Goal: Find specific page/section: Find specific page/section

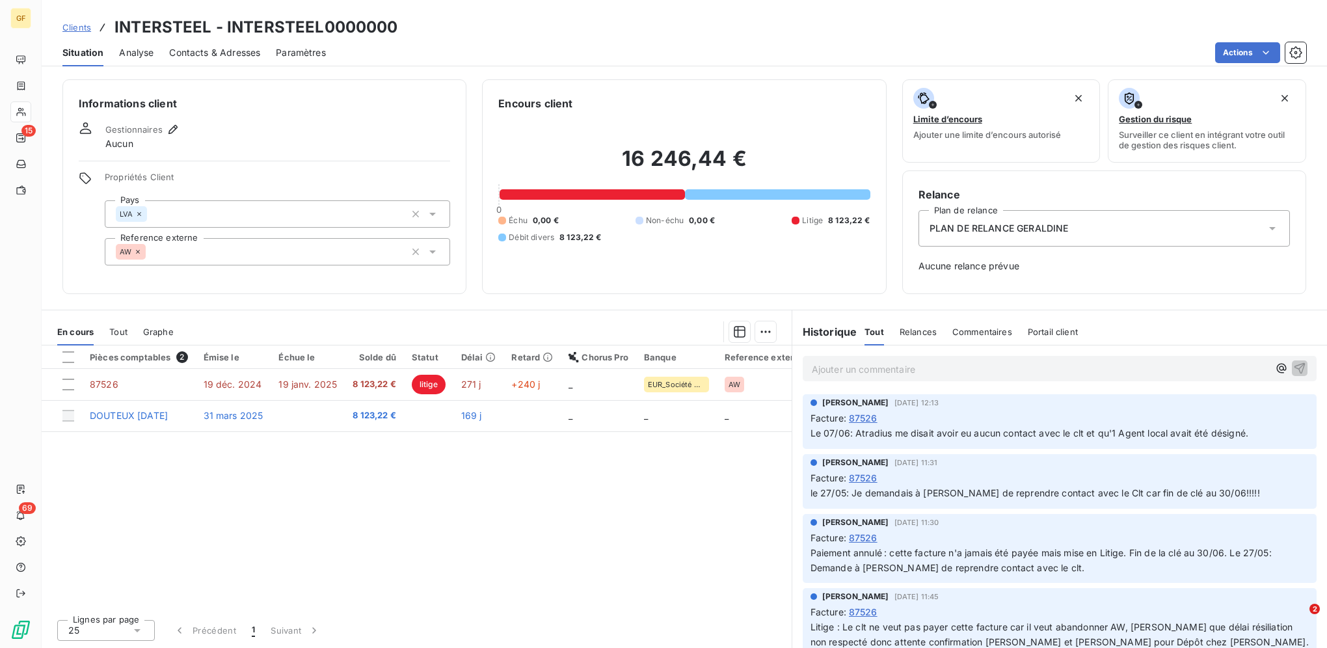
click at [82, 23] on span "Clients" at bounding box center [76, 27] width 29 height 10
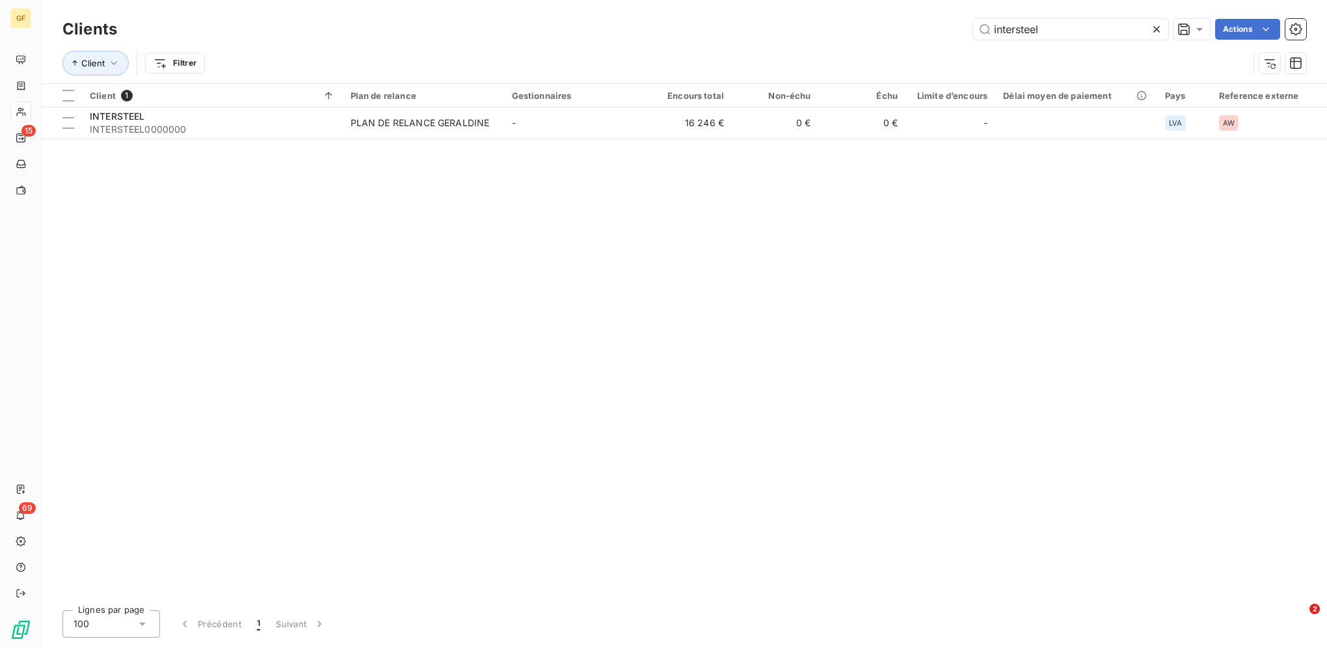
drag, startPoint x: 1074, startPoint y: 33, endPoint x: 853, endPoint y: 25, distance: 221.3
click at [869, 25] on div "intersteel Actions" at bounding box center [720, 29] width 1174 height 21
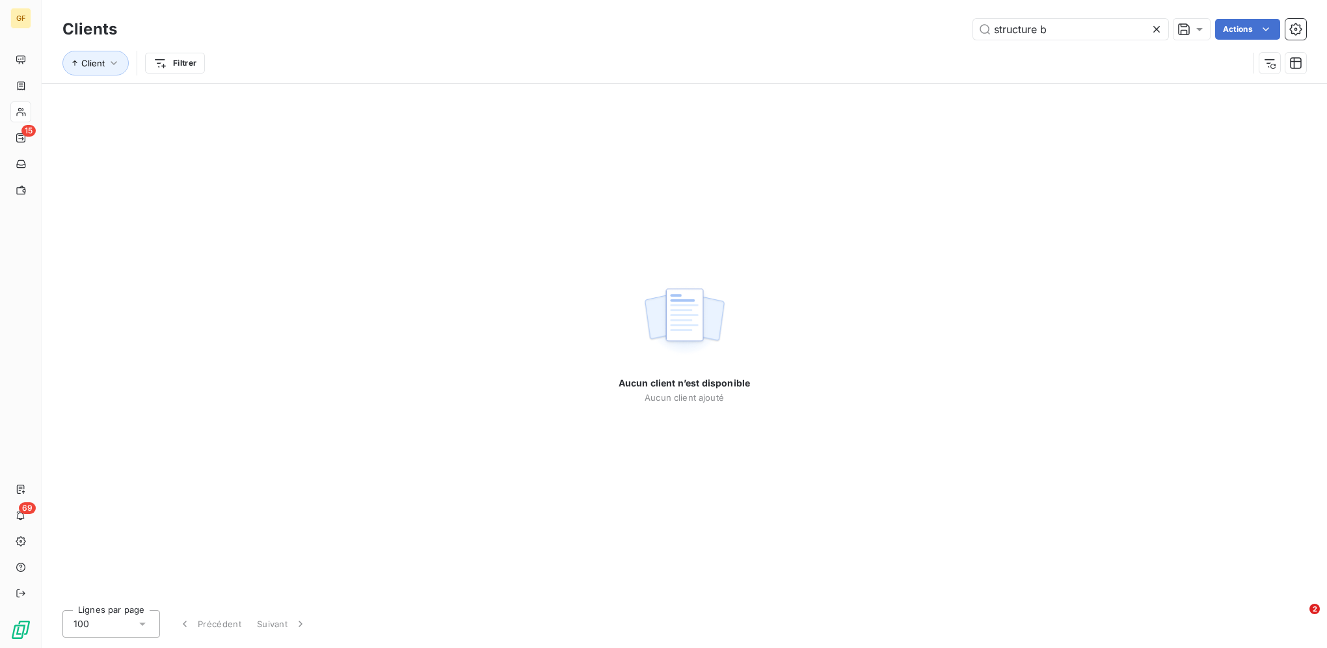
type input "structure b"
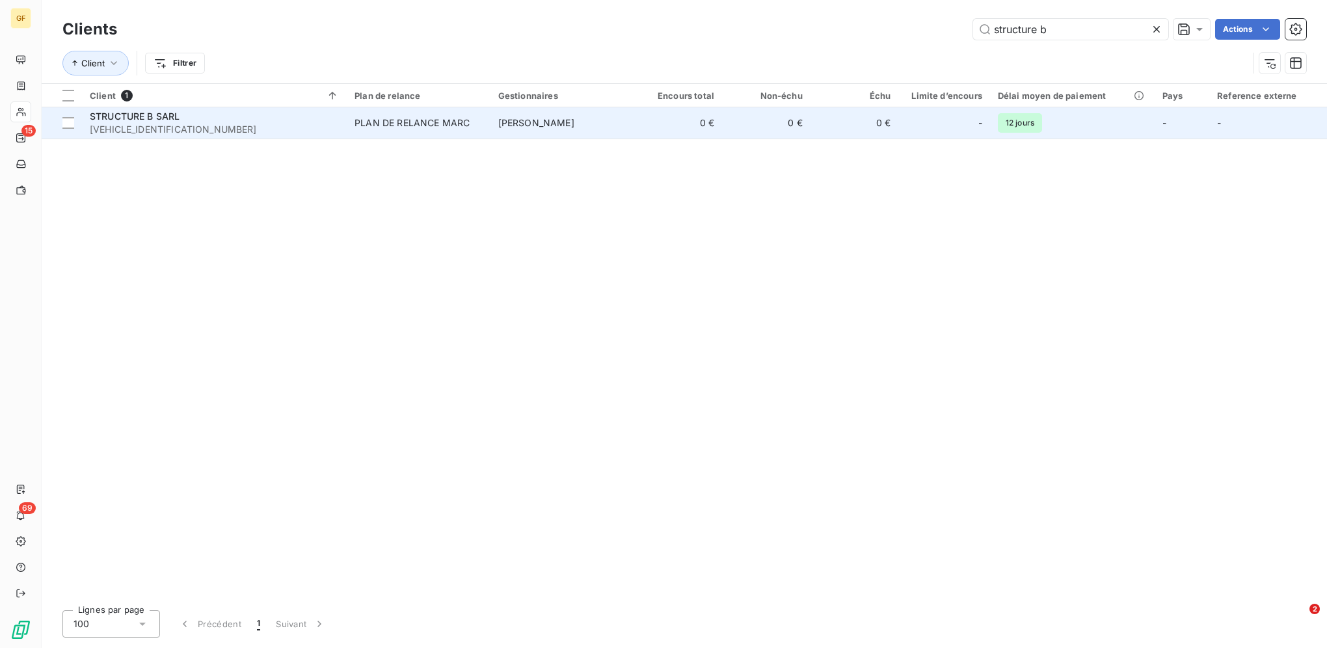
click at [164, 112] on span "STRUCTURE B SARL" at bounding box center [135, 116] width 90 height 11
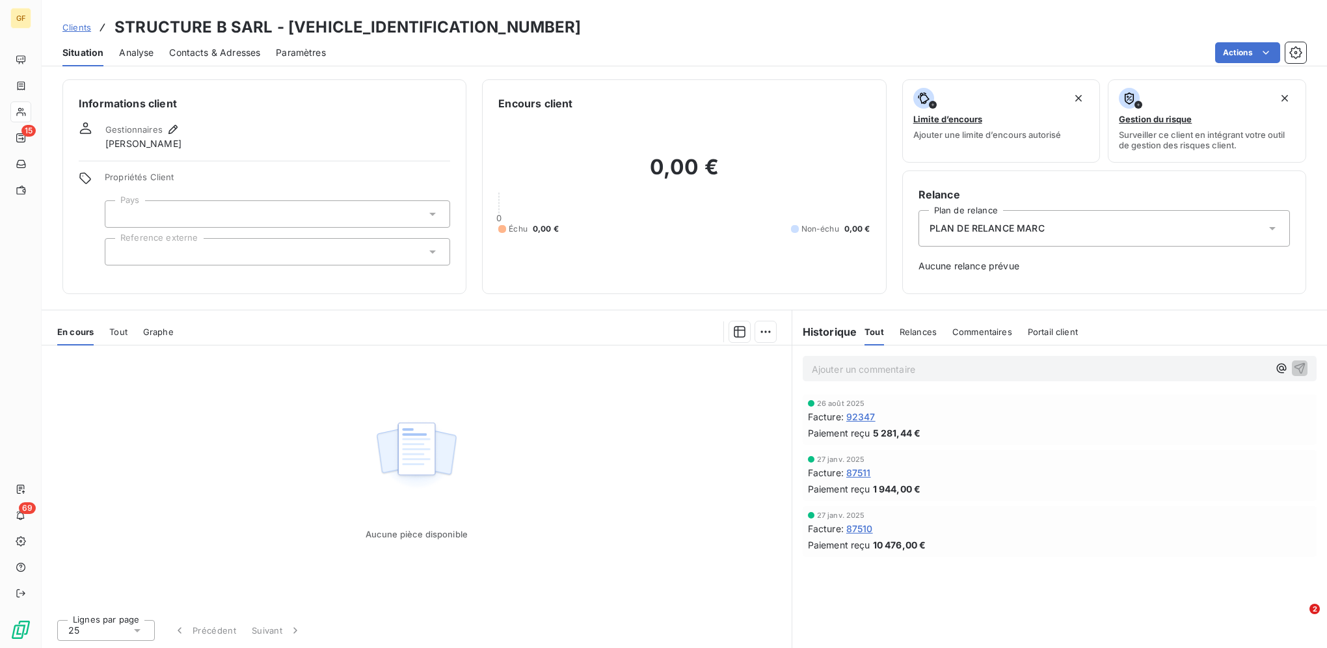
click at [68, 27] on span "Clients" at bounding box center [76, 27] width 29 height 10
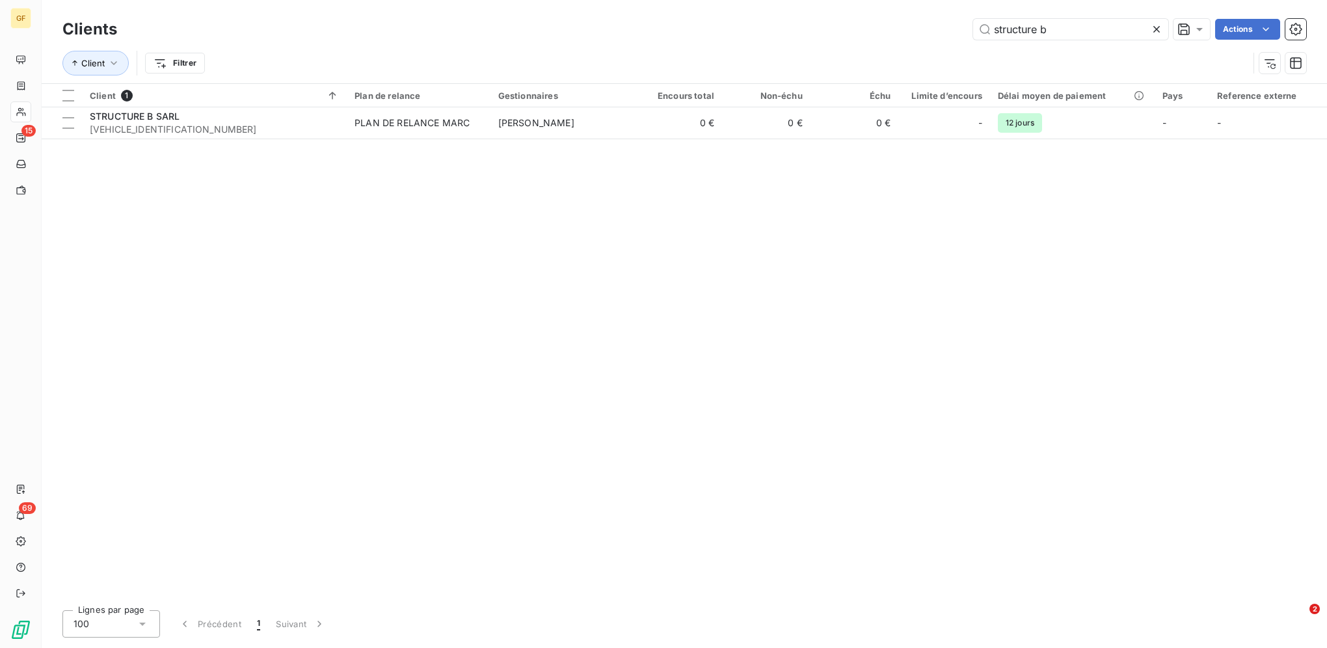
drag, startPoint x: 1072, startPoint y: 33, endPoint x: 831, endPoint y: 23, distance: 240.9
click at [841, 23] on div "structure b Actions" at bounding box center [720, 29] width 1174 height 21
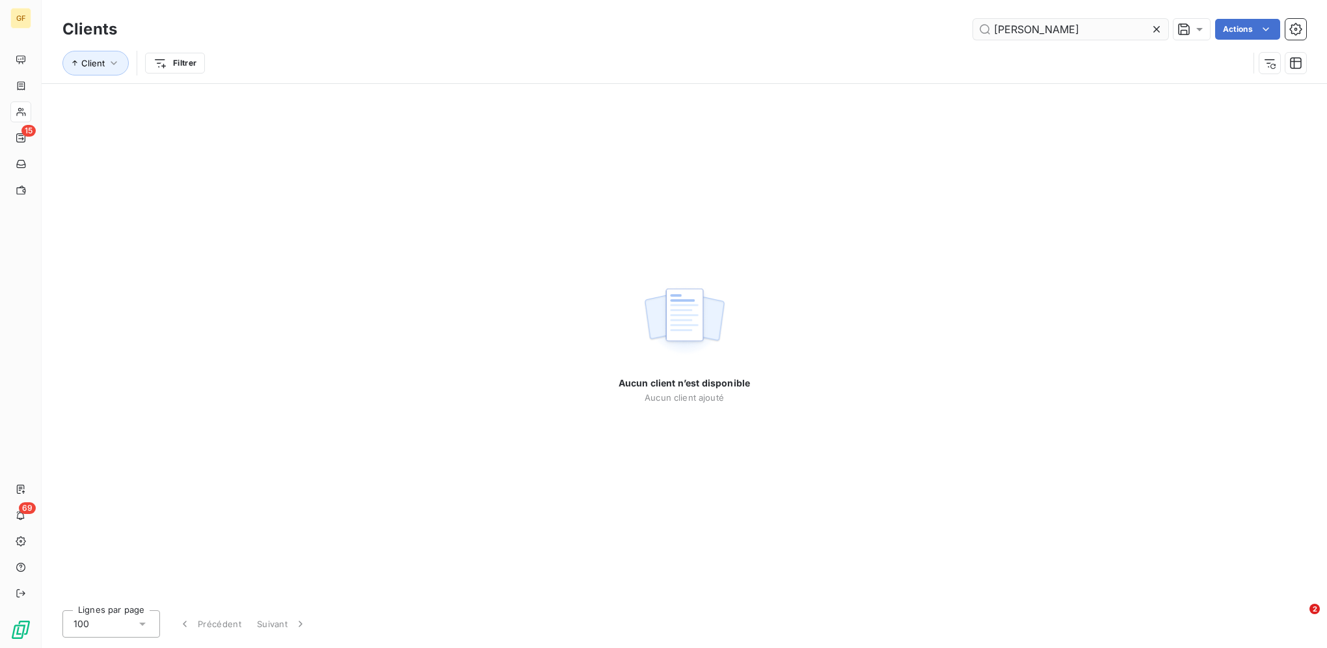
click at [1025, 30] on input "[PERSON_NAME]" at bounding box center [1070, 29] width 195 height 21
type input "REHAGREEN"
